Goal: Obtain resource: Obtain resource

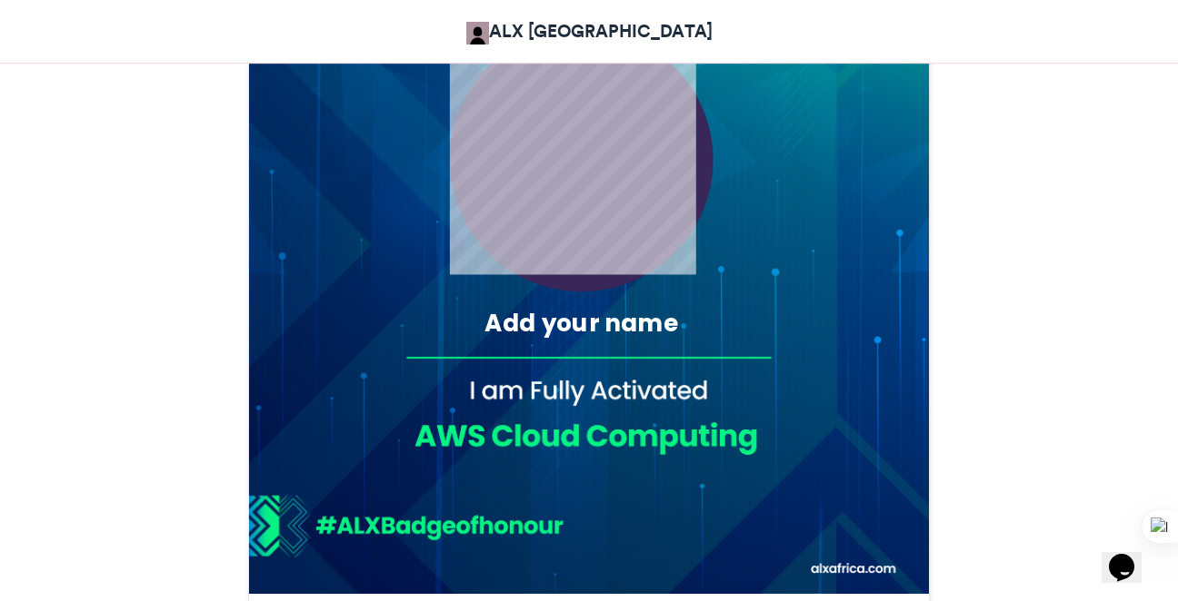
scroll to position [661, 0]
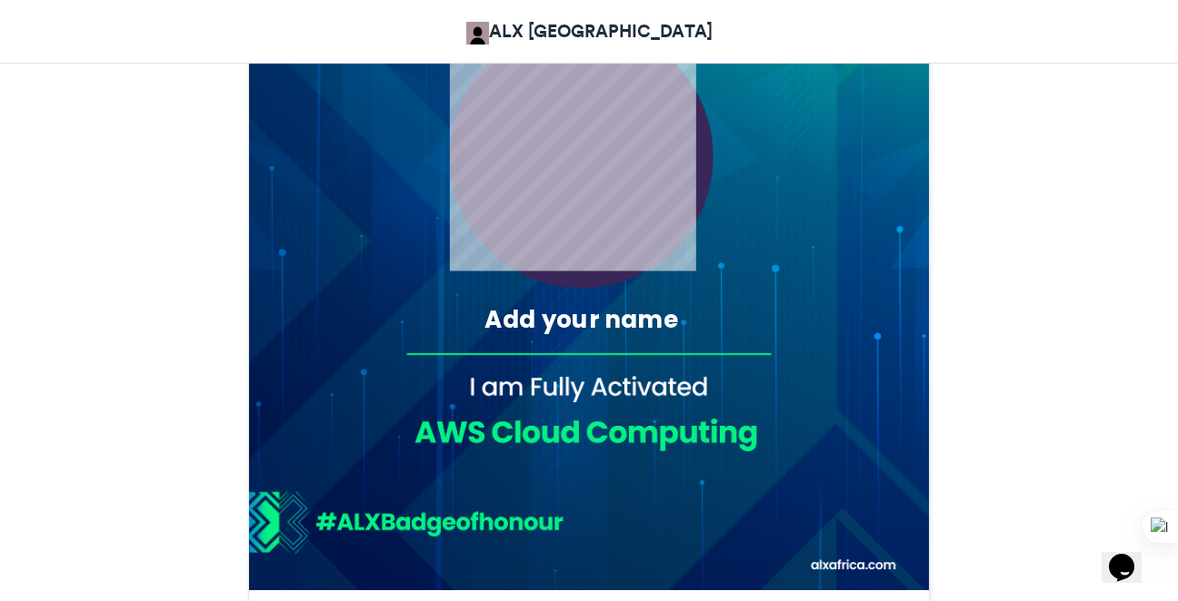
click at [1177, 303] on html "ALX [GEOGRAPHIC_DATA] ALX Activation Badge of Honour ALX Activation Badge of Ho…" at bounding box center [589, 405] width 1178 height 2132
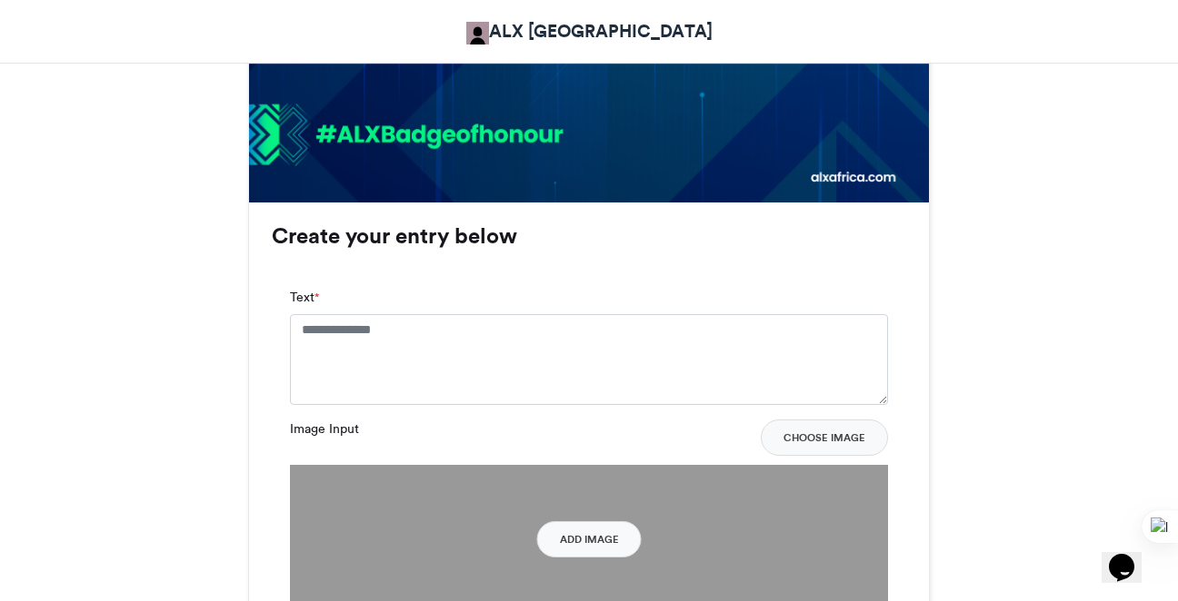
scroll to position [1060, 0]
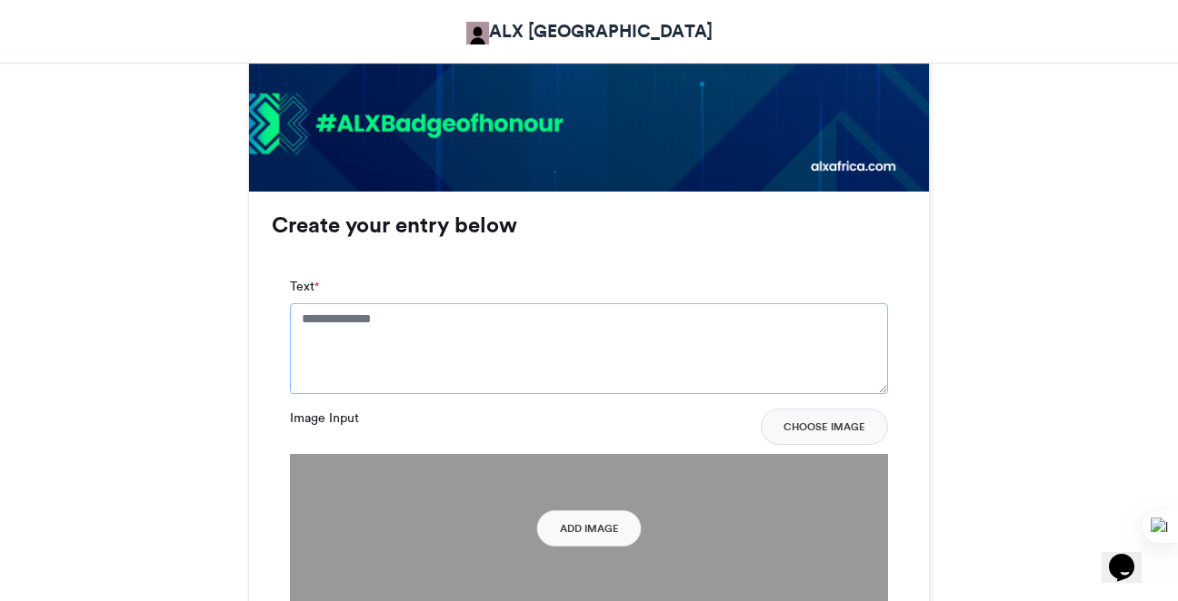
click at [339, 324] on textarea "Text *" at bounding box center [589, 348] width 598 height 91
click at [409, 314] on textarea "Text *" at bounding box center [589, 348] width 598 height 91
click at [328, 329] on textarea "Text *" at bounding box center [589, 348] width 598 height 91
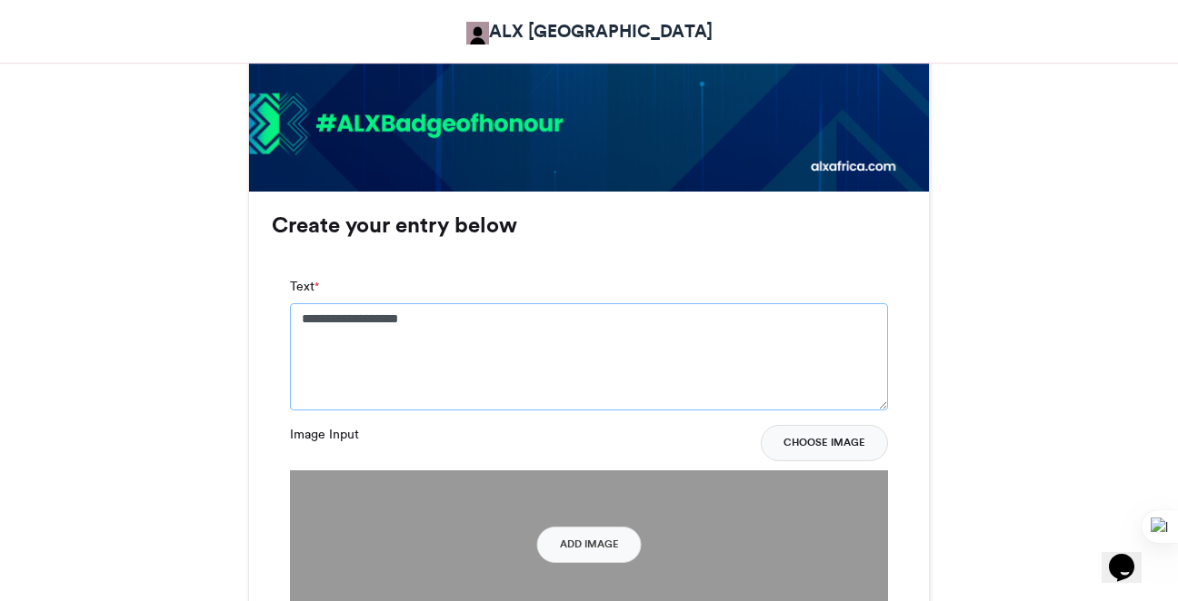
type textarea "**********"
click at [795, 447] on button "Choose Image" at bounding box center [823, 443] width 127 height 36
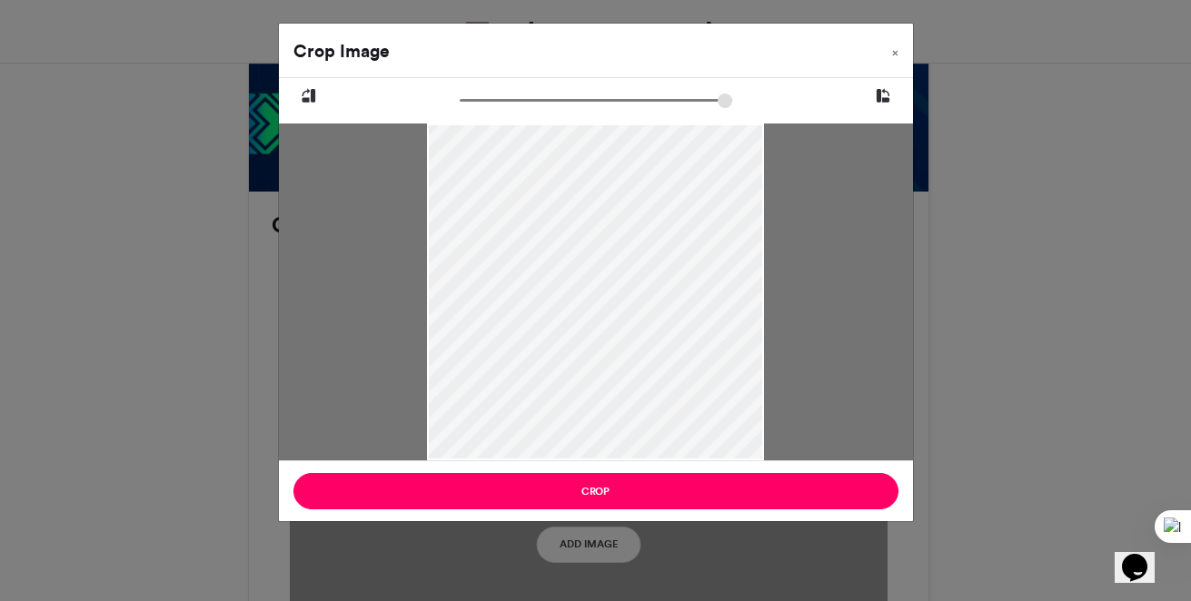
drag, startPoint x: 428, startPoint y: 302, endPoint x: 453, endPoint y: 373, distance: 75.3
click at [453, 373] on div at bounding box center [595, 347] width 337 height 449
drag, startPoint x: 471, startPoint y: 98, endPoint x: 476, endPoint y: 347, distance: 249.0
type input "******"
click at [476, 109] on input "zoom" at bounding box center [596, 100] width 273 height 17
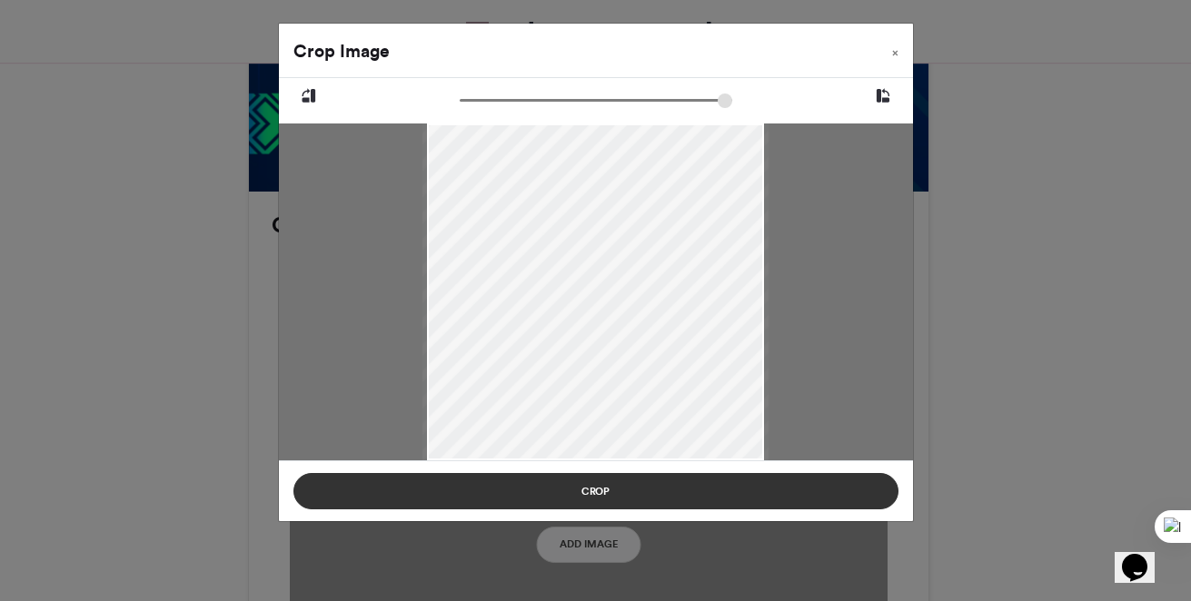
click at [482, 479] on button "Crop" at bounding box center [595, 491] width 605 height 36
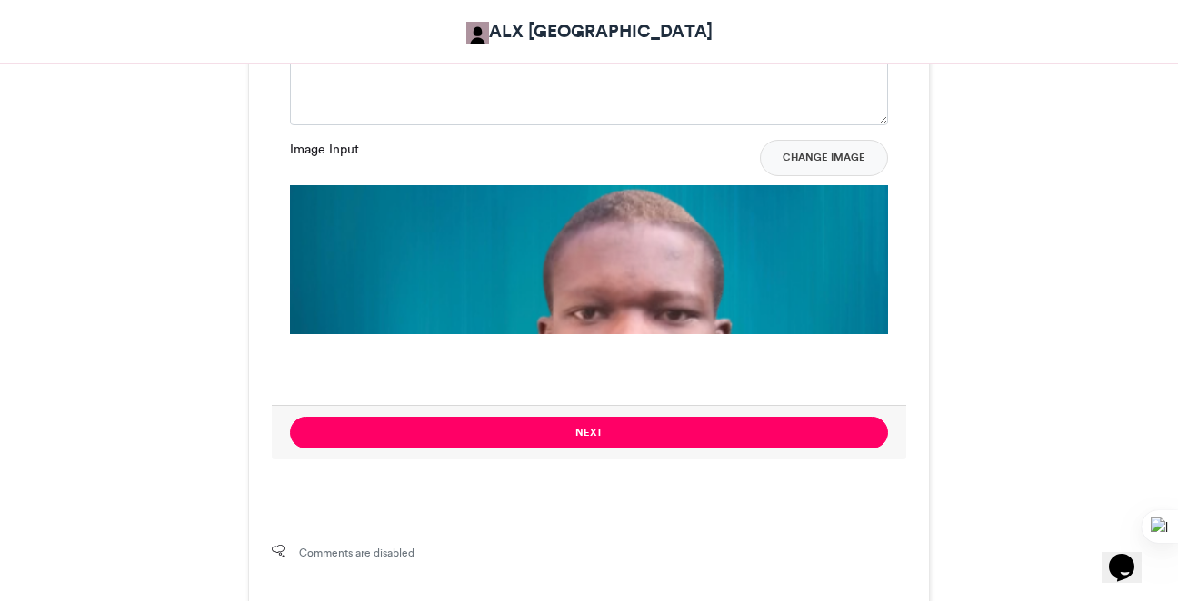
scroll to position [1377, 0]
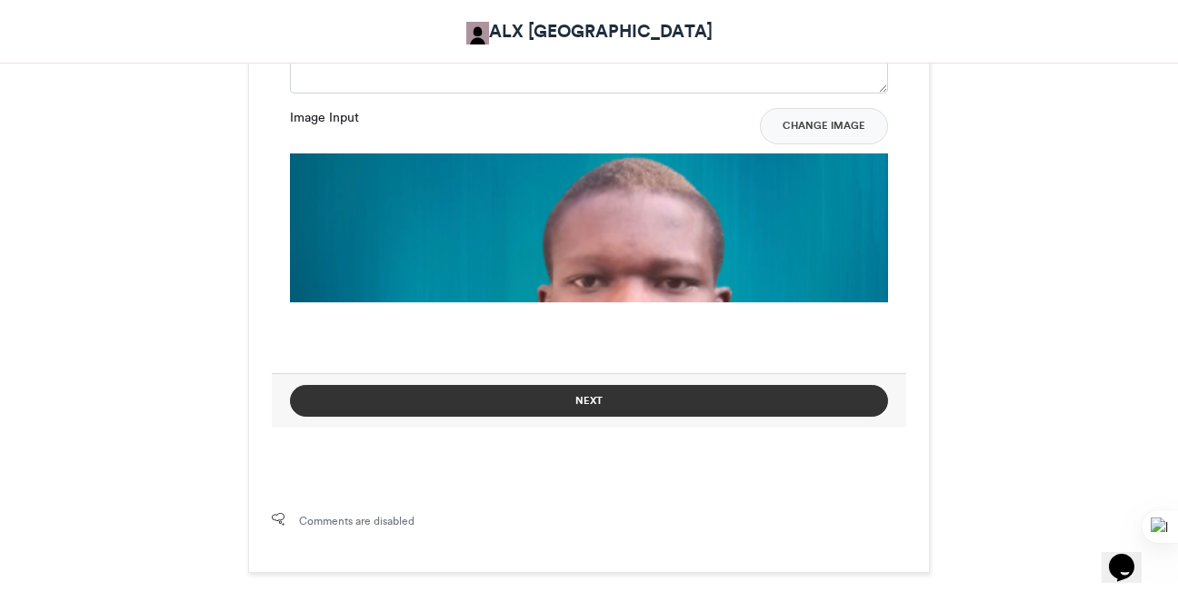
click at [821, 393] on button "Next" at bounding box center [589, 401] width 598 height 32
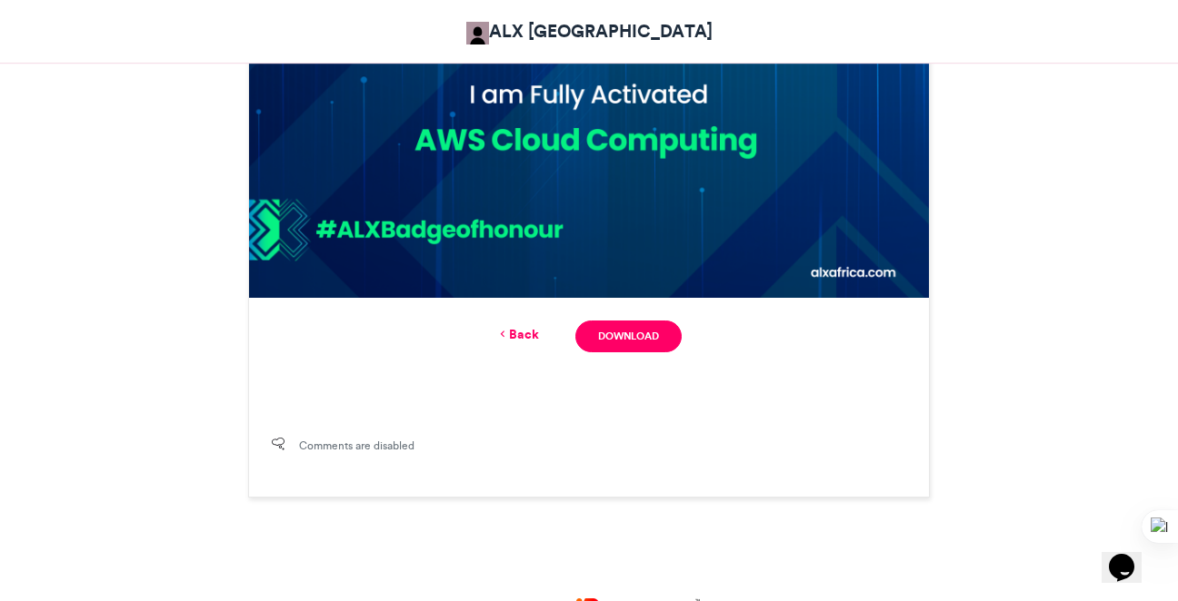
scroll to position [946, 0]
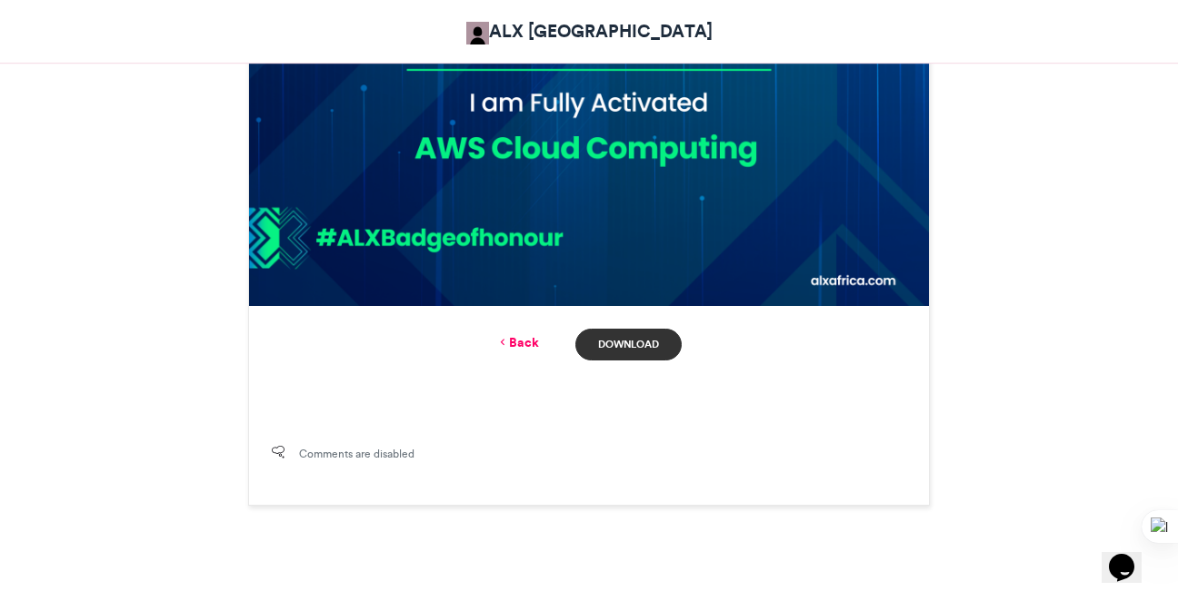
click at [627, 336] on link "Download" at bounding box center [628, 345] width 106 height 32
